Goal: Navigation & Orientation: Find specific page/section

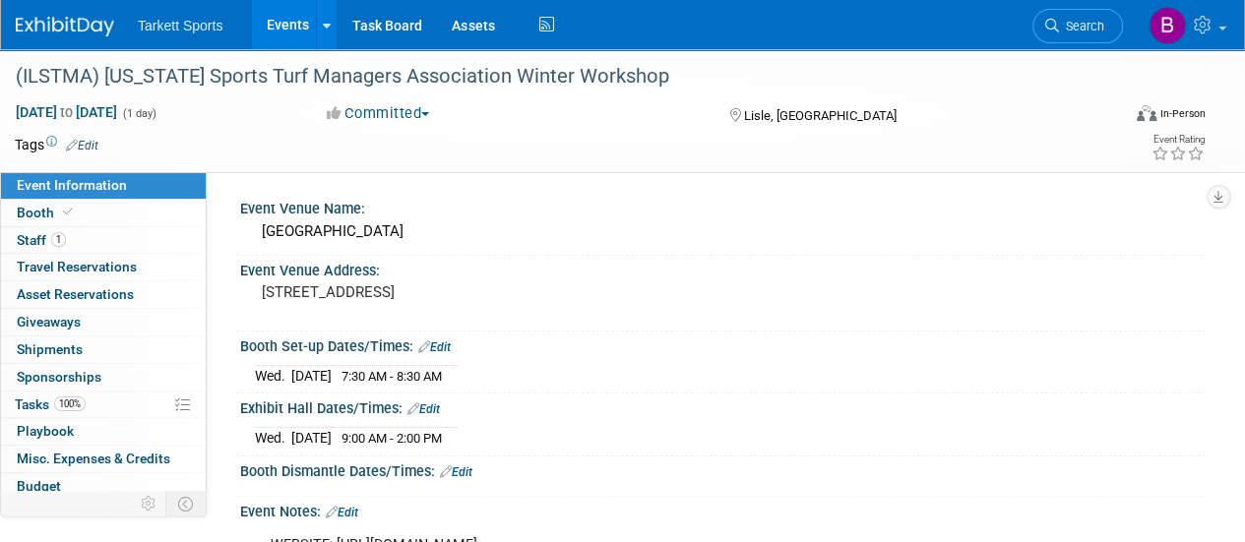
click at [284, 27] on link "Events" at bounding box center [288, 24] width 72 height 49
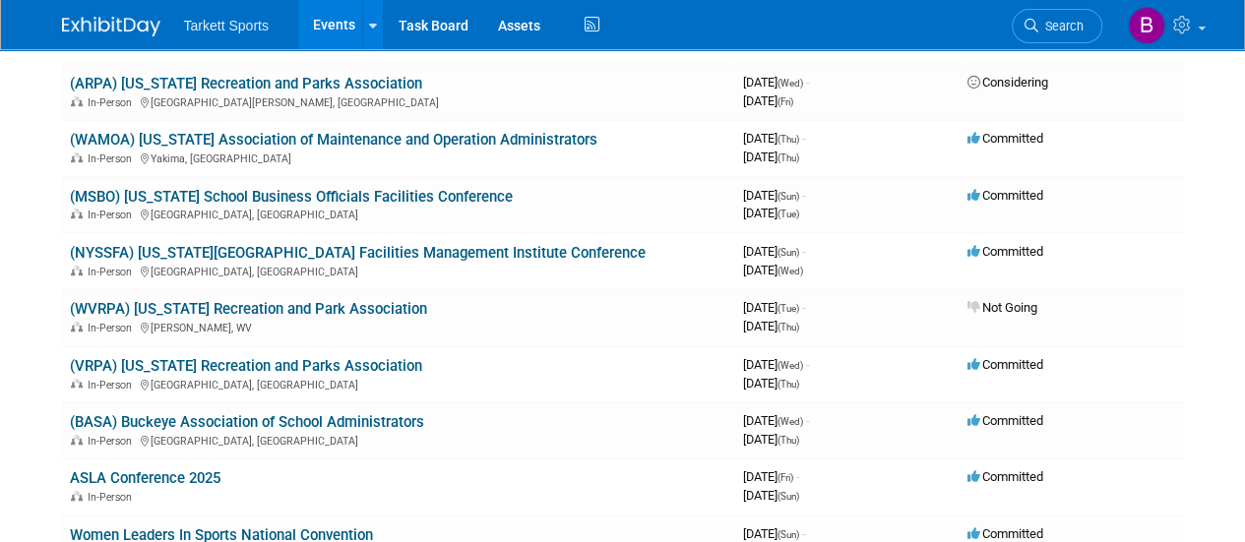
scroll to position [630, 0]
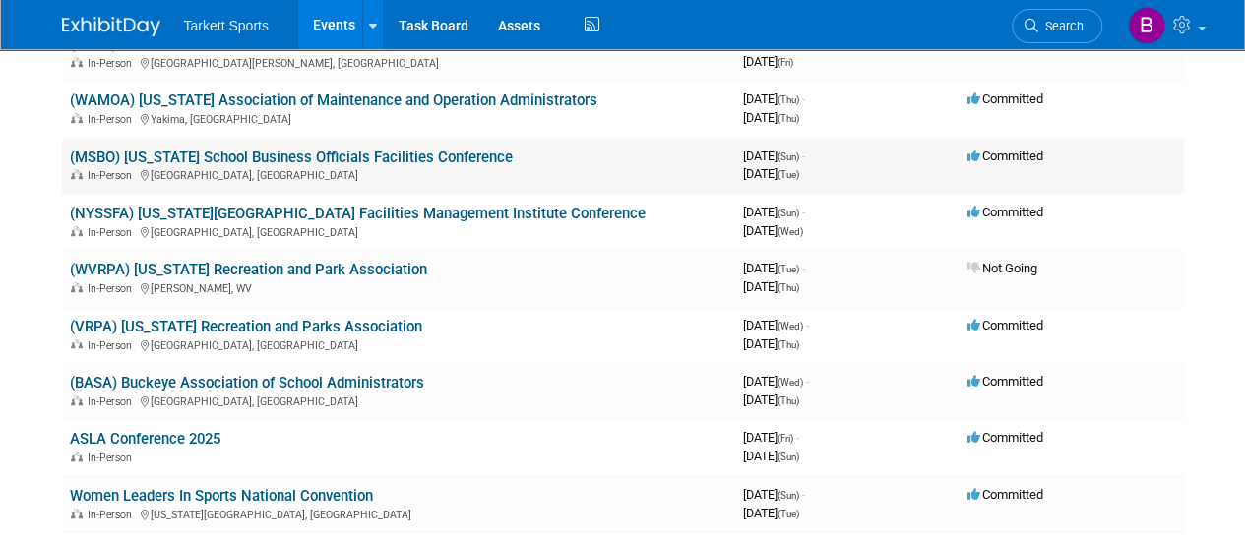
click at [238, 151] on link "(MSBO) [US_STATE] School Business Officials Facilities Conference" at bounding box center [291, 158] width 443 height 18
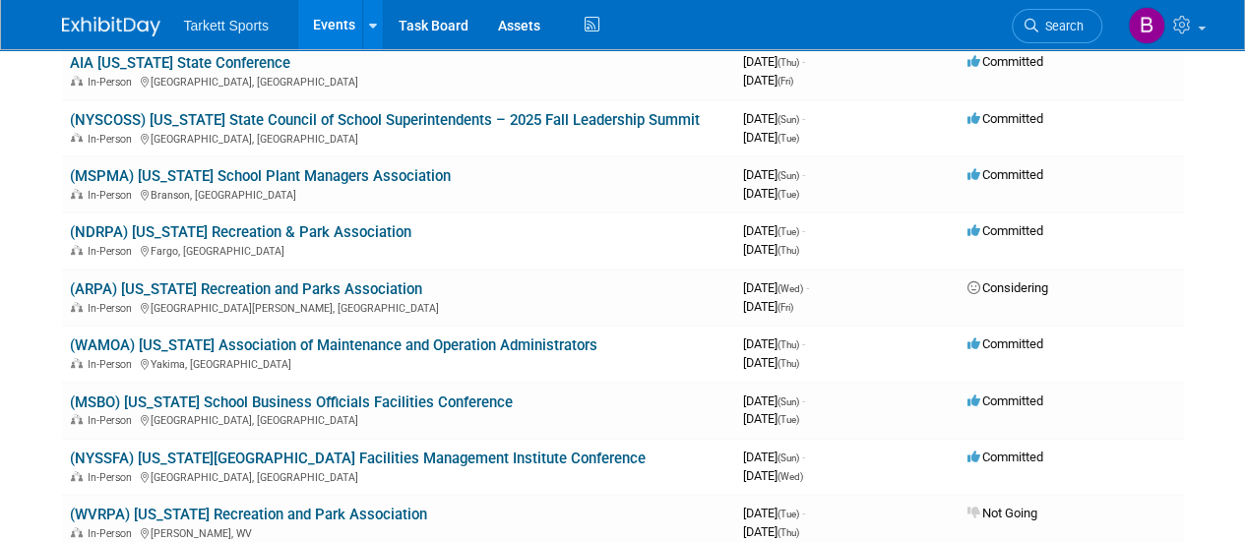
scroll to position [0, 0]
